Goal: Check status: Check status

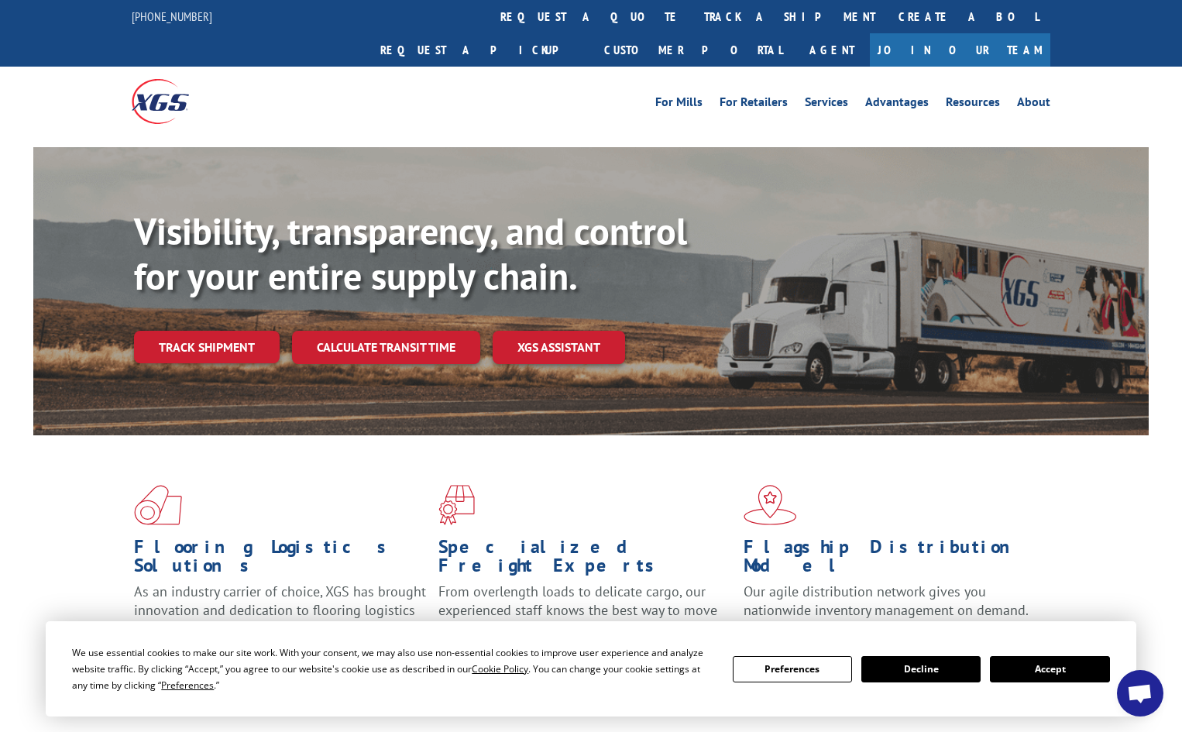
drag, startPoint x: 0, startPoint y: 0, endPoint x: 208, endPoint y: 337, distance: 395.7
click at [208, 337] on div "Visibility, transparency, and control for your entire supply chain. Track shipm…" at bounding box center [641, 317] width 1015 height 216
click at [209, 331] on link "Track shipment" at bounding box center [207, 347] width 146 height 33
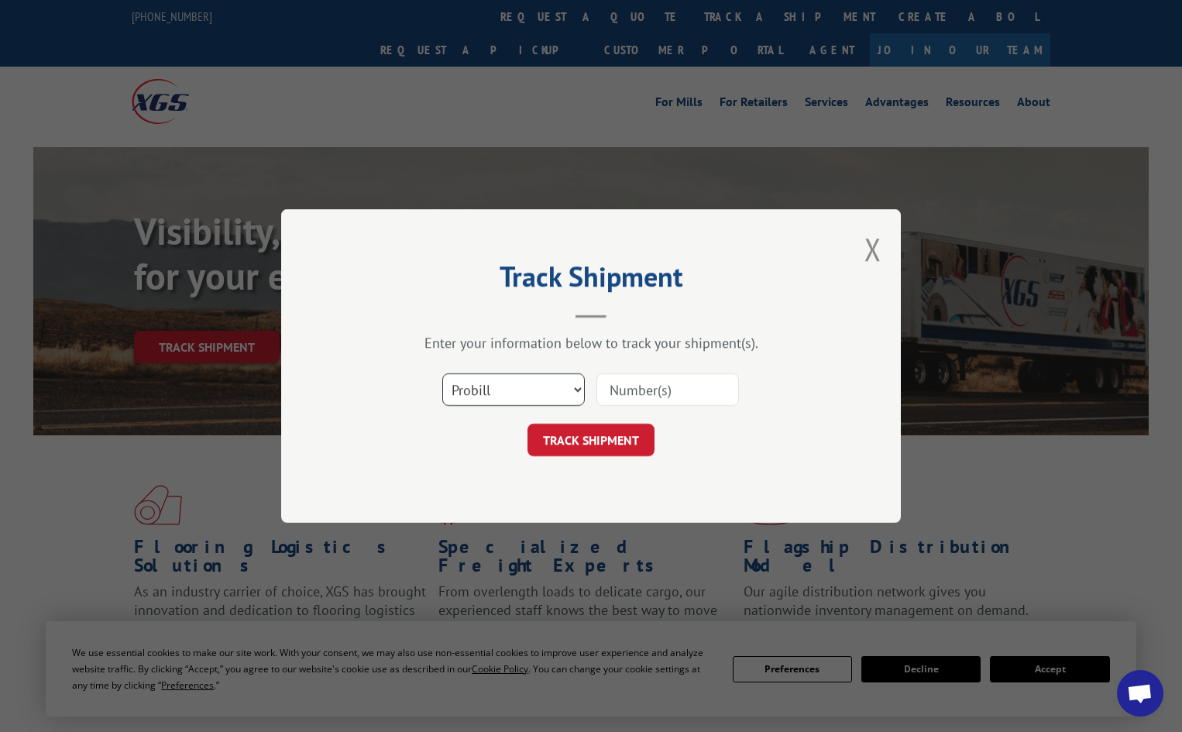
click at [568, 384] on select "Select category... Probill BOL PO" at bounding box center [513, 389] width 143 height 33
select select "po"
click at [442, 373] on select "Select category... Probill BOL PO" at bounding box center [513, 389] width 143 height 33
click at [659, 393] on input at bounding box center [667, 389] width 143 height 33
paste input "14532283"
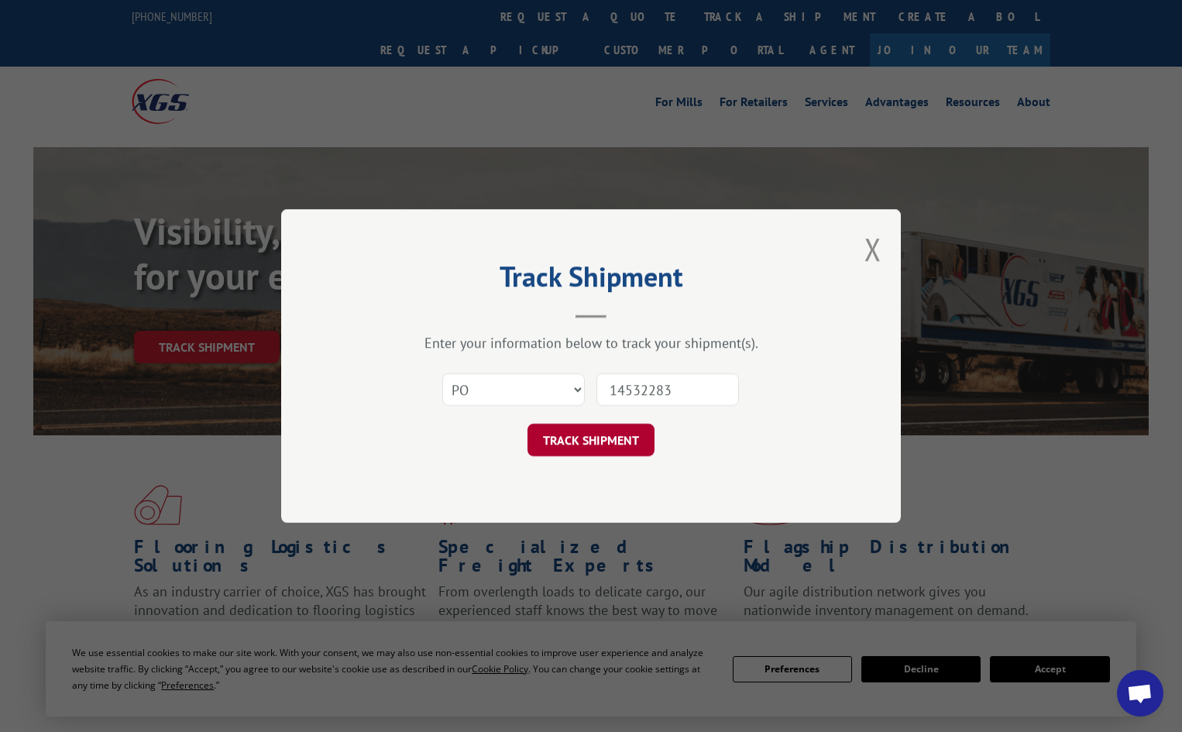
type input "14532283"
click at [599, 445] on button "TRACK SHIPMENT" at bounding box center [590, 440] width 127 height 33
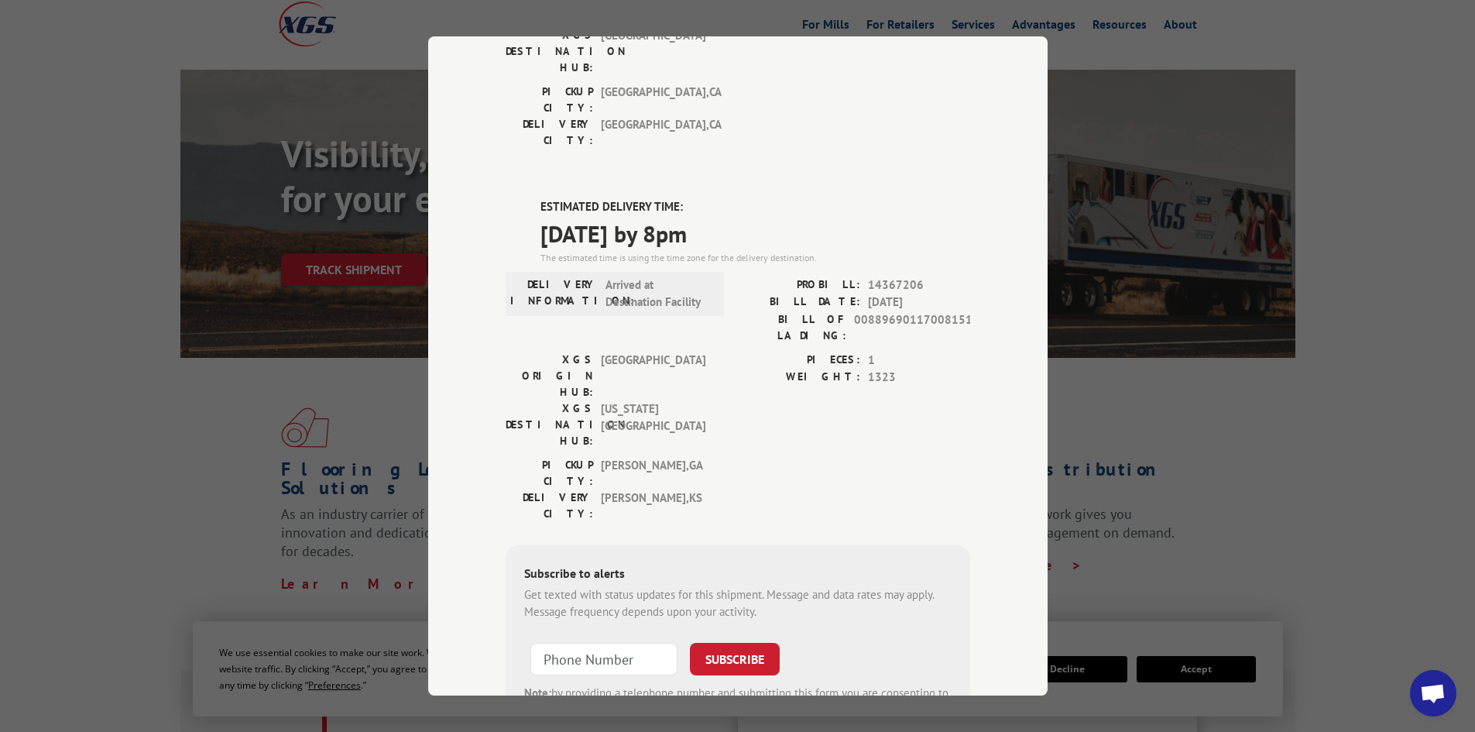
scroll to position [155, 0]
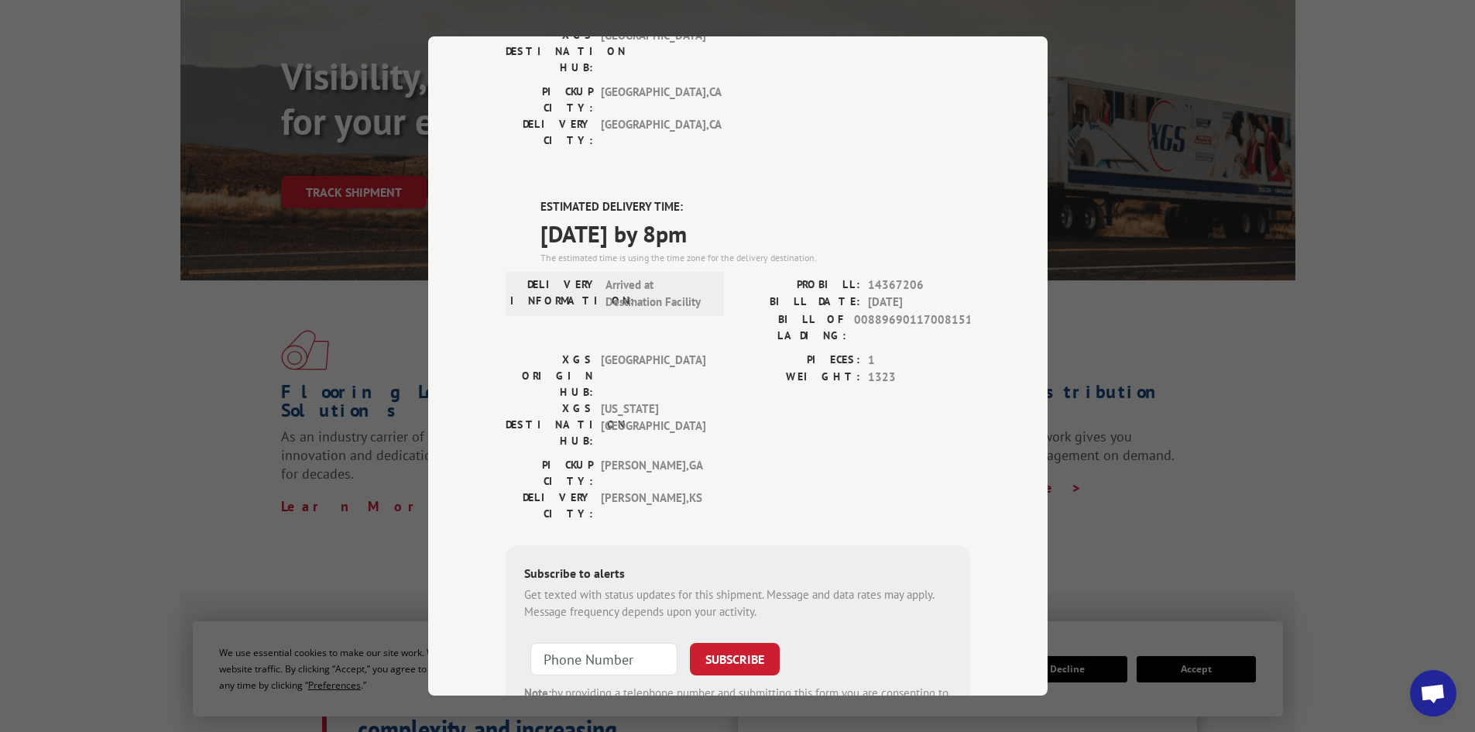
click at [208, 399] on div "Track Shipment DELIVERED DELIVERY INFORMATION: PROBILL: 6714698 BILL DATE: [DAT…" at bounding box center [737, 366] width 1475 height 732
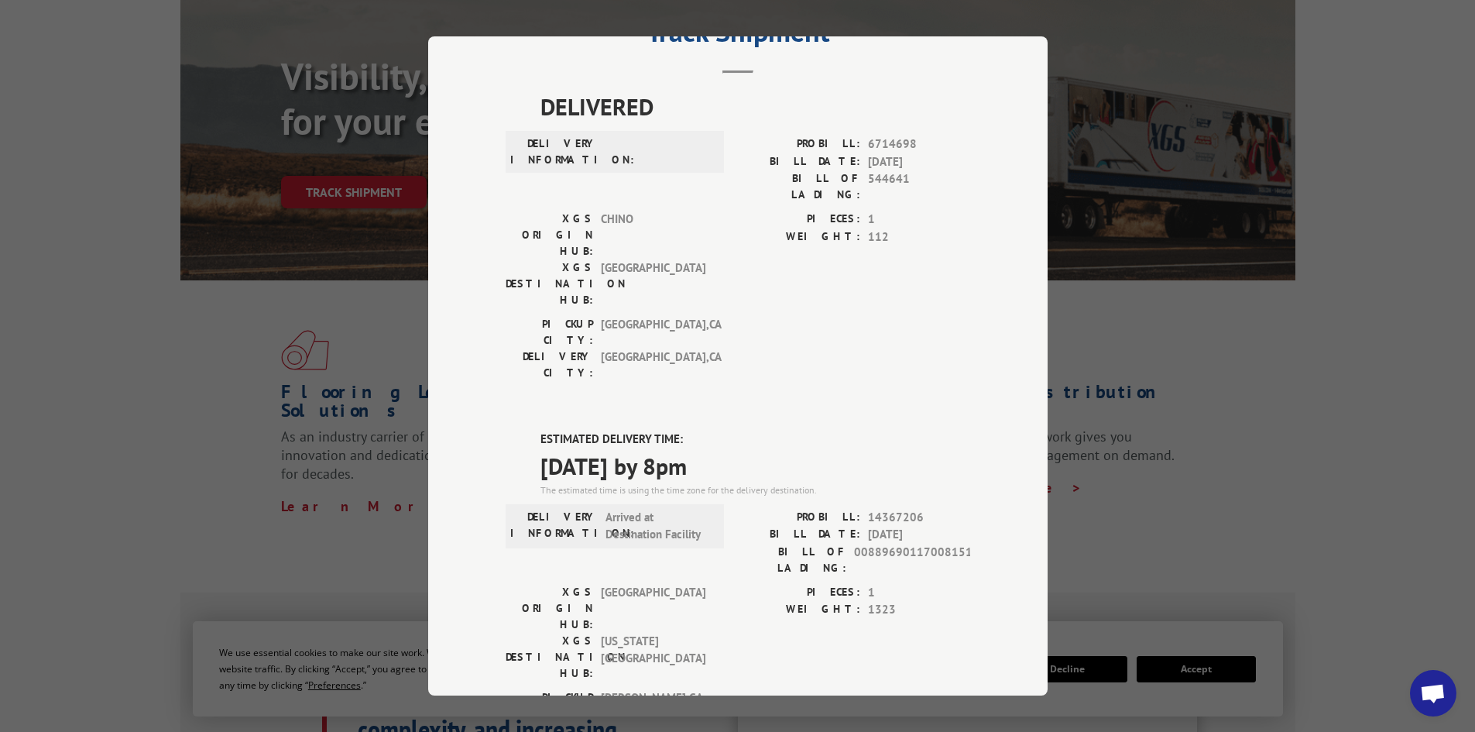
scroll to position [0, 0]
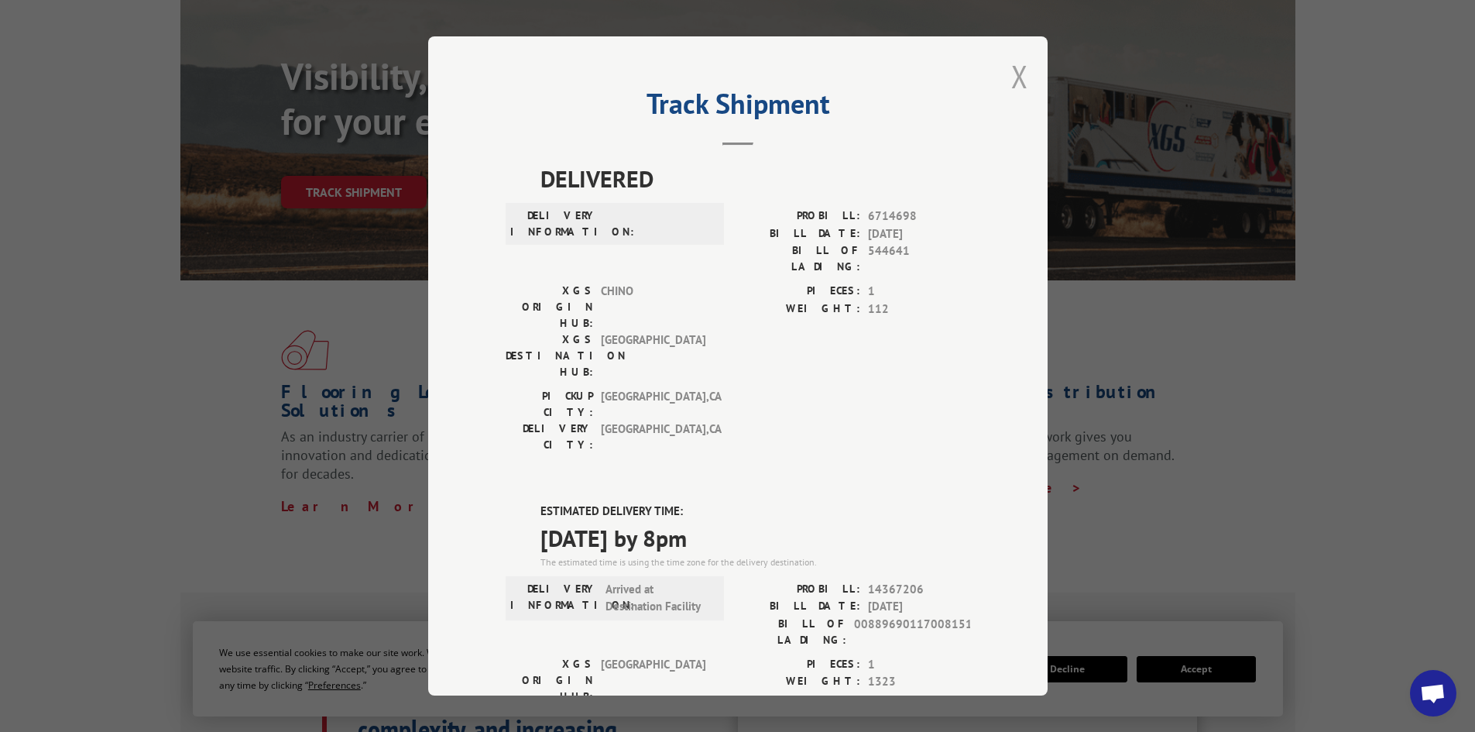
click at [1015, 74] on button "Close modal" at bounding box center [1019, 76] width 17 height 41
